Goal: Information Seeking & Learning: Learn about a topic

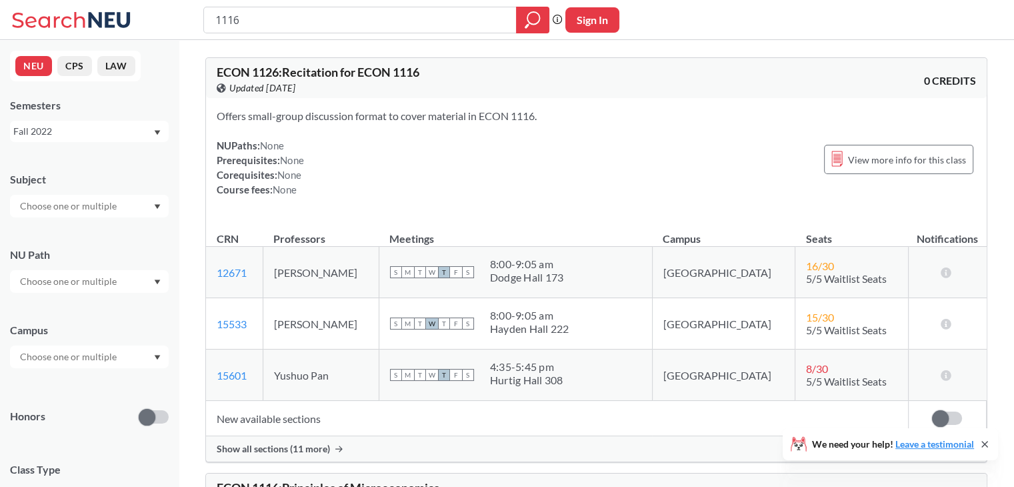
drag, startPoint x: 285, startPoint y: 16, endPoint x: 164, endPoint y: 20, distance: 121.4
click at [164, 20] on div "1116 Phrase search guarantees the exact search appears in the results. Ex. If y…" at bounding box center [507, 20] width 1014 height 40
click at [216, 19] on input "1342" at bounding box center [360, 20] width 293 height 23
type input "MATH 1342"
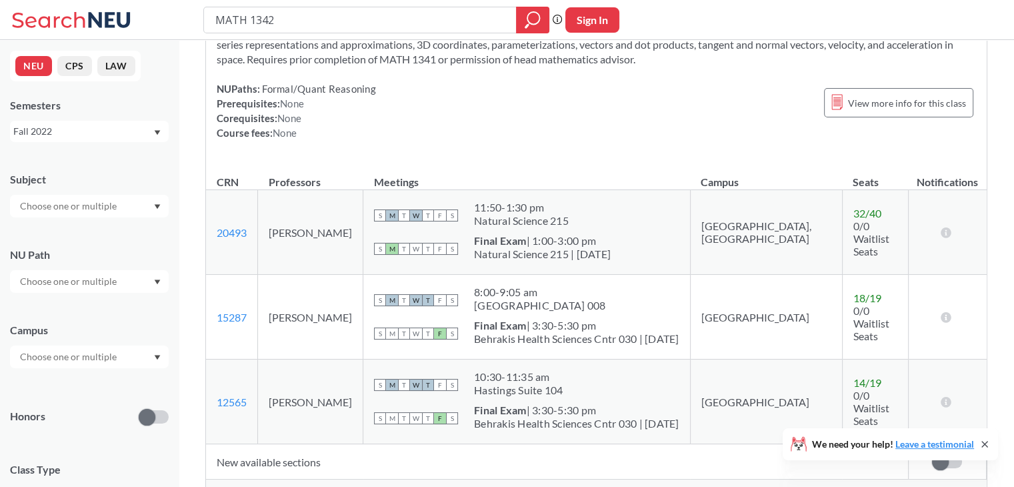
scroll to position [115, 0]
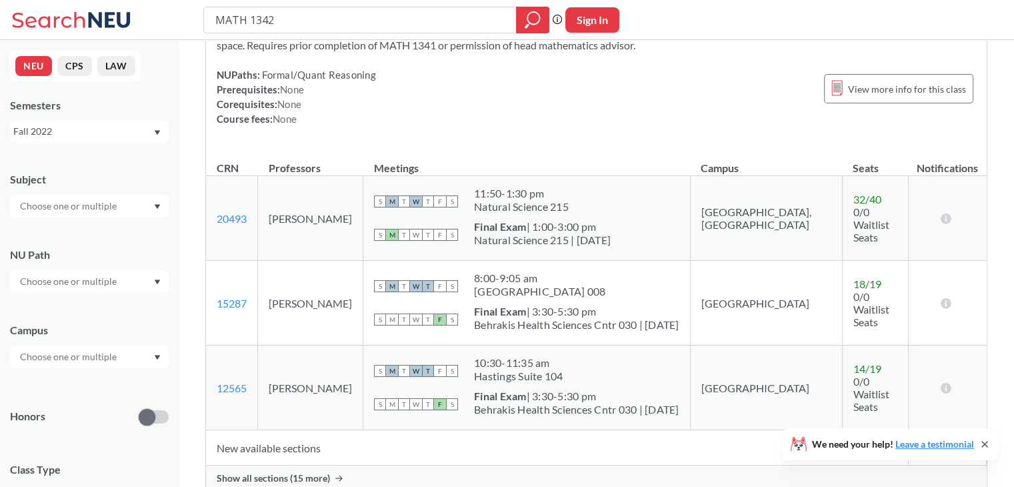
click at [141, 133] on div "Fall 2022" at bounding box center [82, 131] width 139 height 15
click at [81, 158] on div "Fall 2025" at bounding box center [92, 160] width 151 height 15
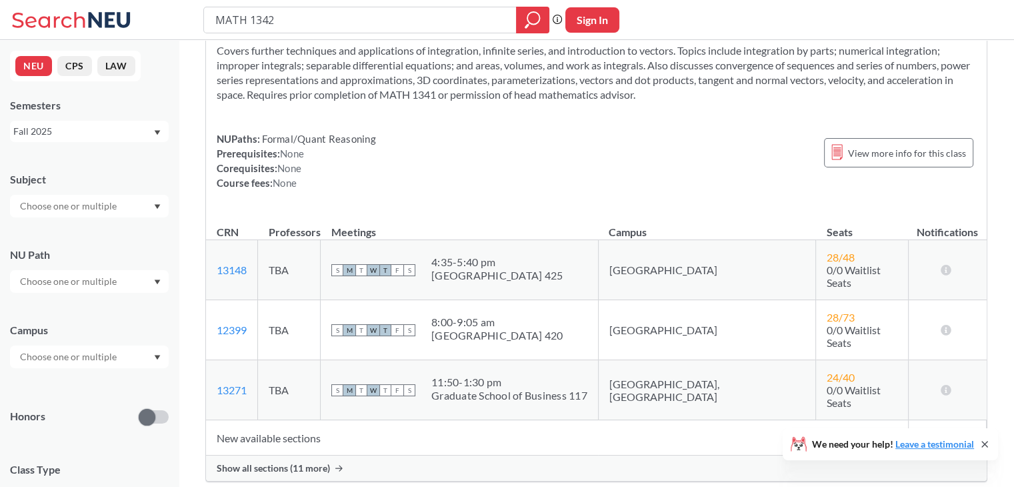
scroll to position [67, 0]
click at [308, 461] on span "Show all sections (11 more)" at bounding box center [273, 467] width 113 height 12
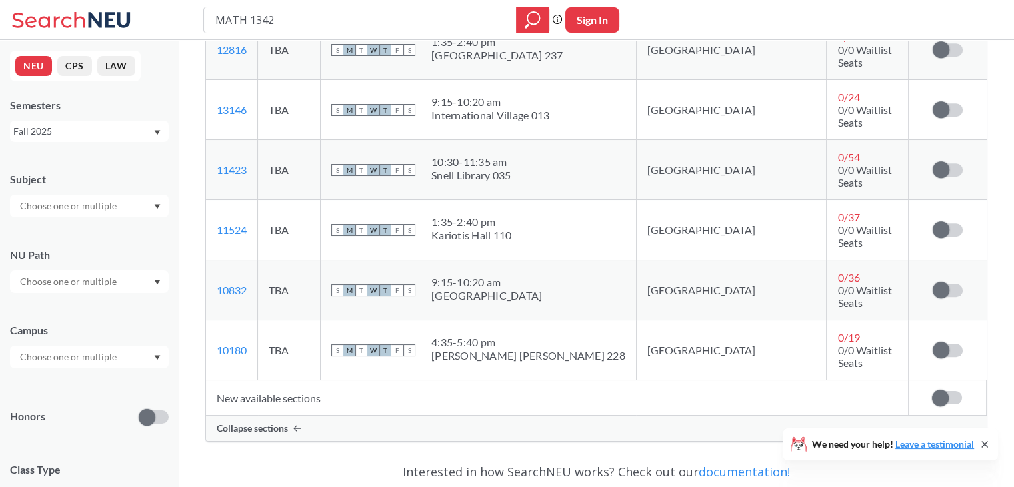
scroll to position [765, 0]
